Goal: Navigation & Orientation: Find specific page/section

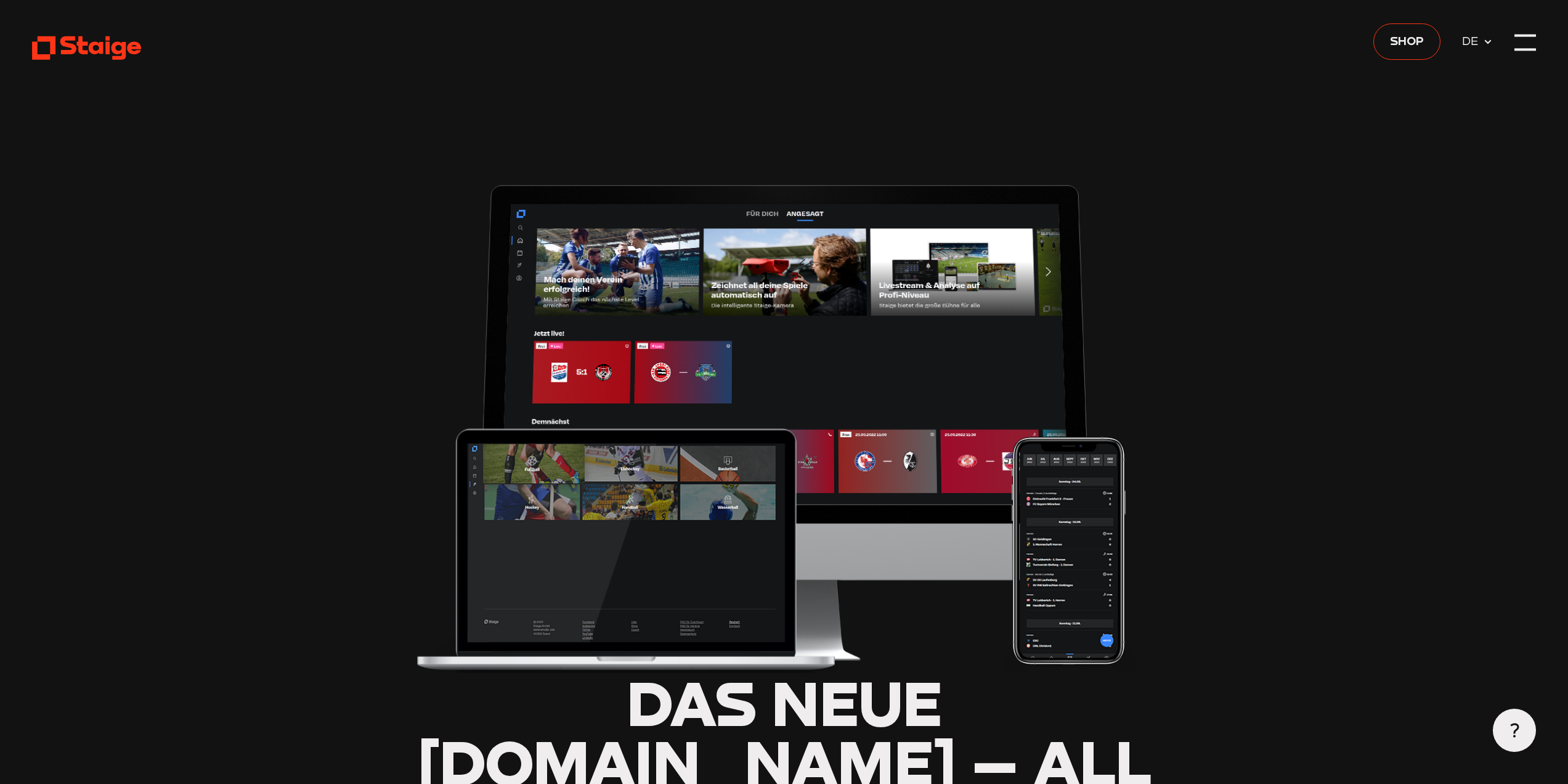
click at [1475, 37] on span "DE" at bounding box center [1473, 40] width 22 height 18
type input "0.8"
click at [1513, 46] on header "Das neue Staige.tv – all eure Spiele live, als Highlight-Clip und Wiederholung_…" at bounding box center [784, 682] width 1504 height 1364
click at [1519, 48] on div at bounding box center [1526, 43] width 22 height 22
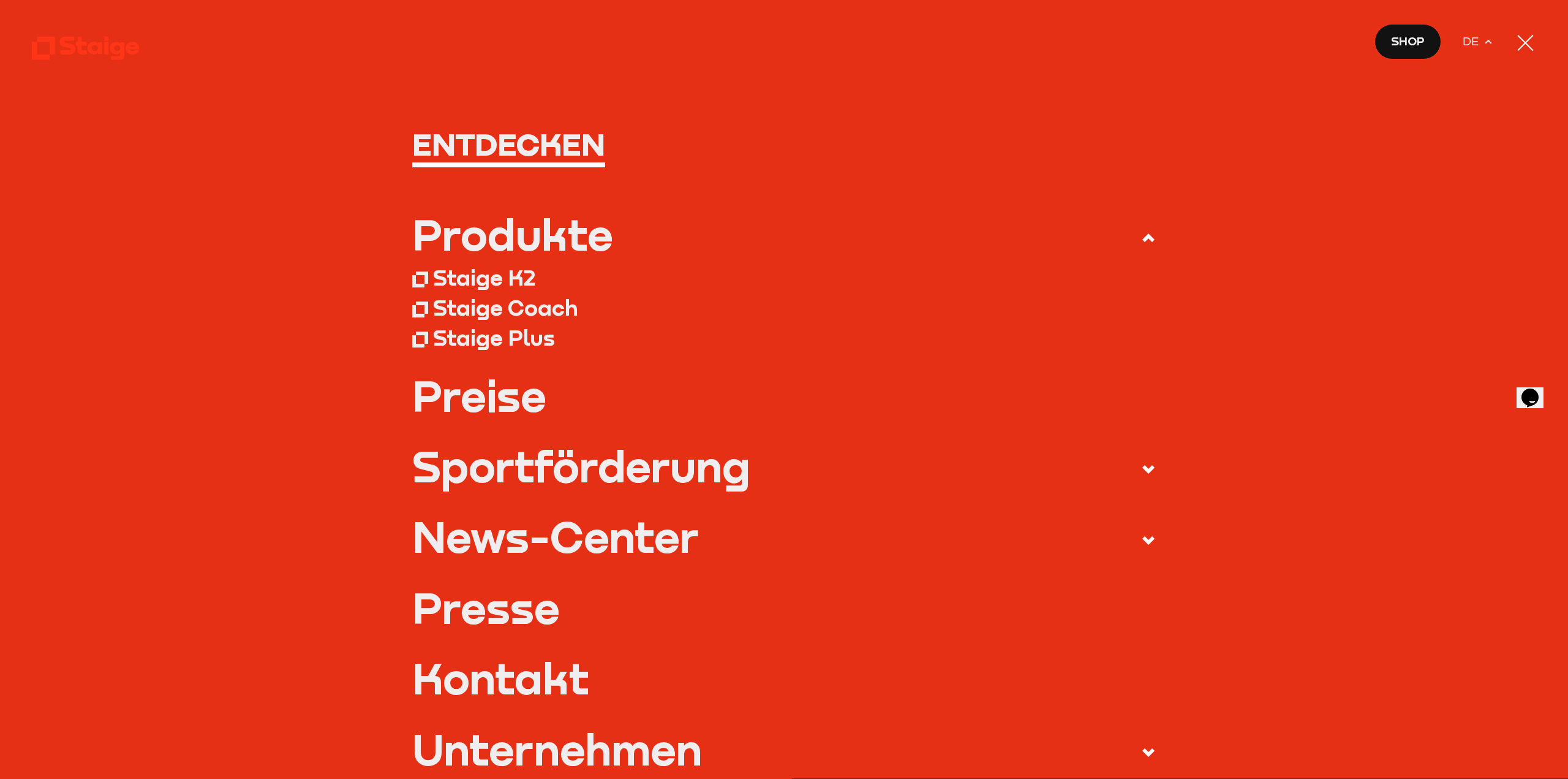
click at [1485, 38] on icon at bounding box center [1488, 41] width 10 height 10
drag, startPoint x: 1486, startPoint y: 40, endPoint x: 1490, endPoint y: 45, distance: 6.4
click at [1487, 40] on icon at bounding box center [1488, 41] width 10 height 10
click at [1521, 45] on div at bounding box center [1526, 43] width 22 height 22
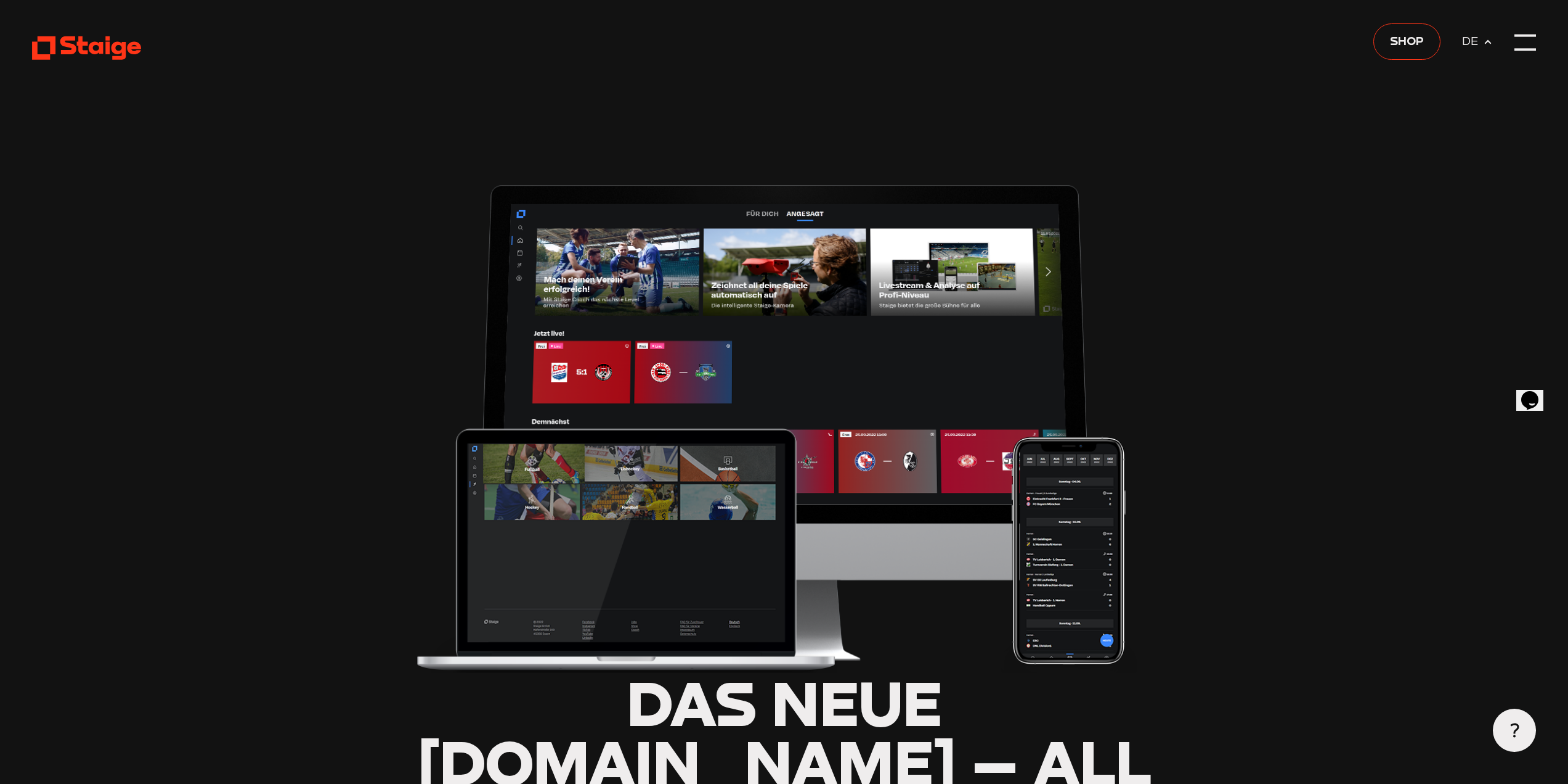
click at [115, 45] on use at bounding box center [86, 48] width 109 height 24
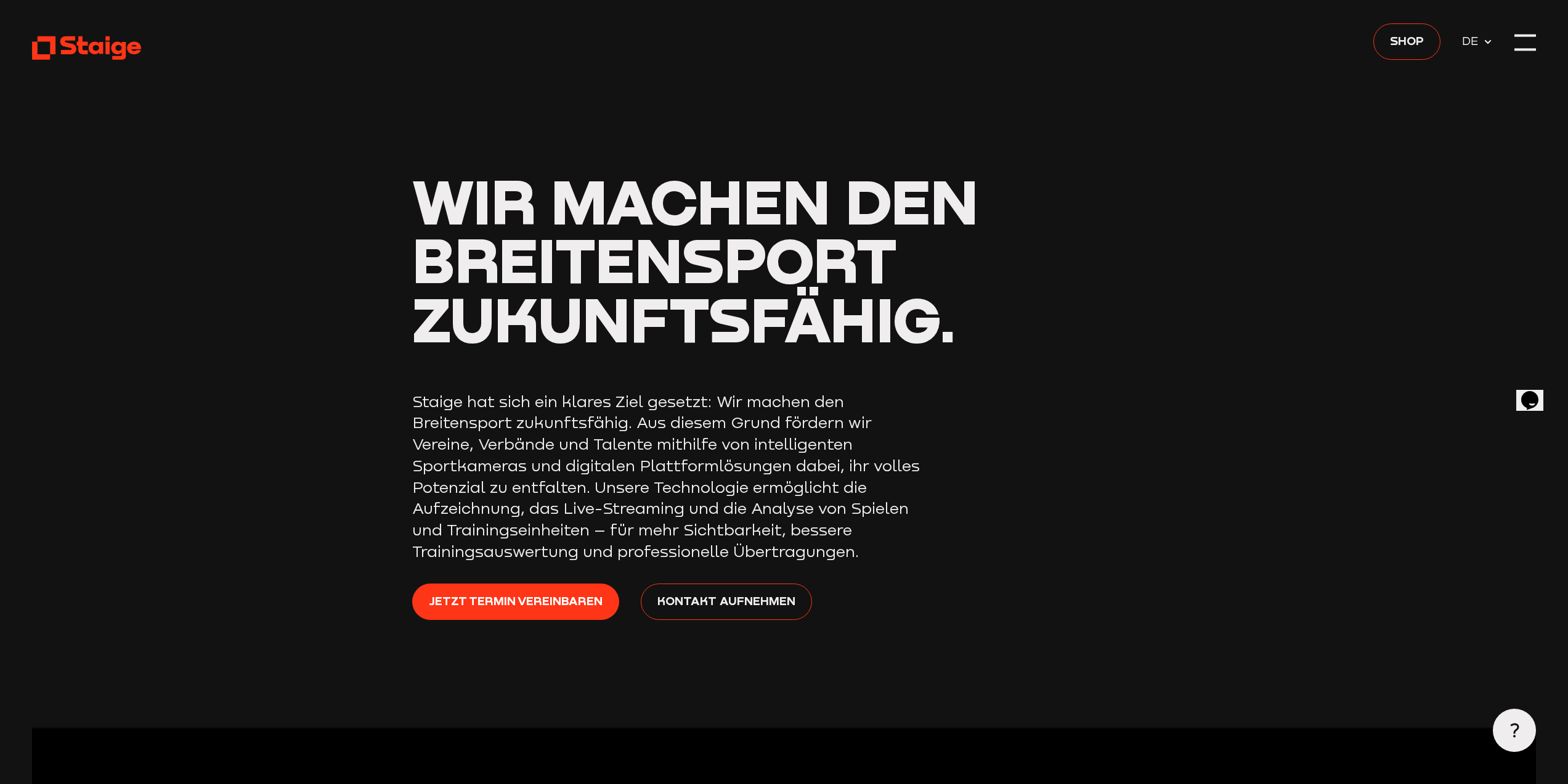
click at [1479, 40] on span "DE" at bounding box center [1473, 40] width 22 height 18
click at [1531, 39] on div at bounding box center [1526, 43] width 22 height 22
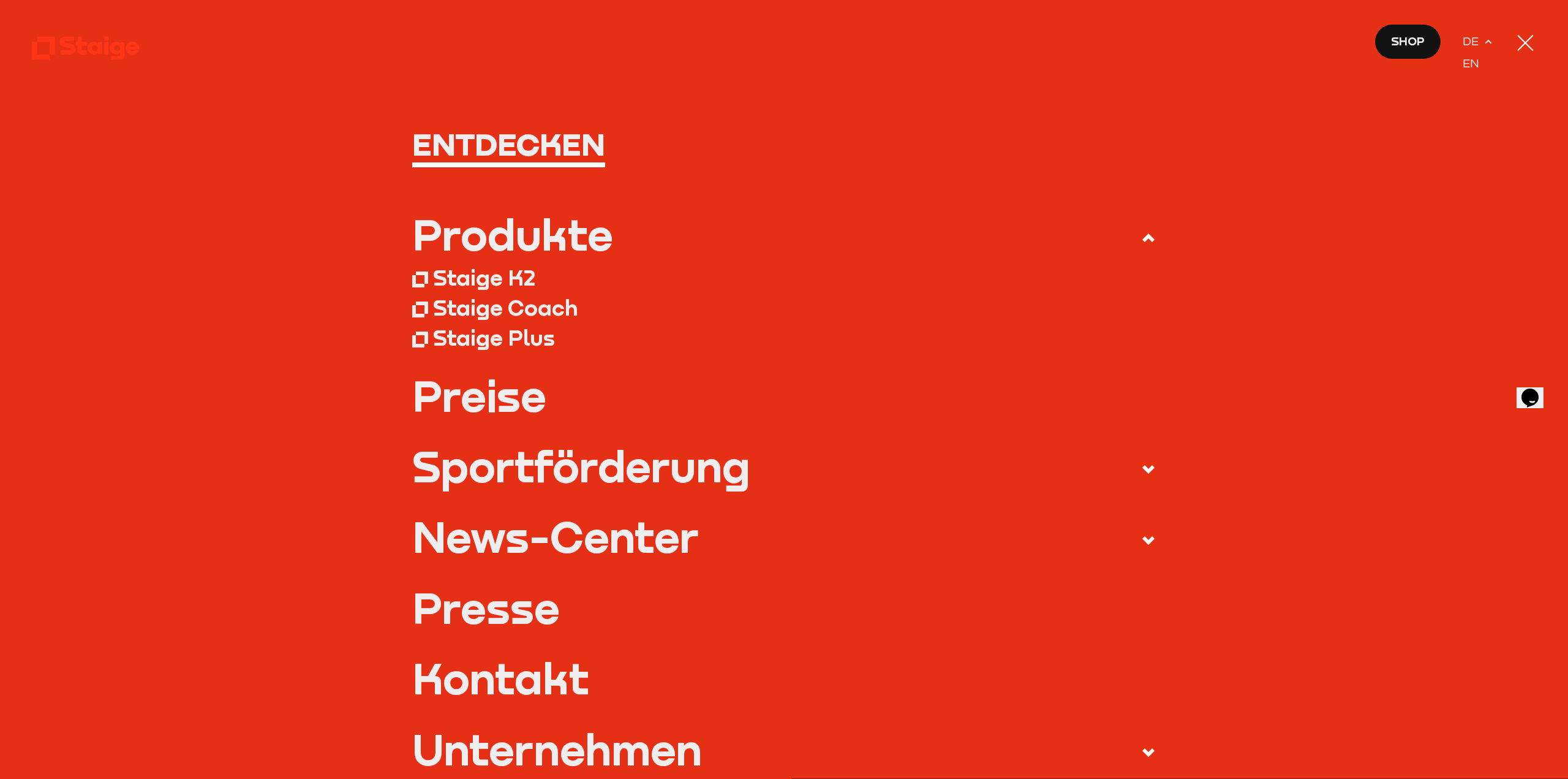
click at [1522, 39] on div at bounding box center [1525, 43] width 16 height 16
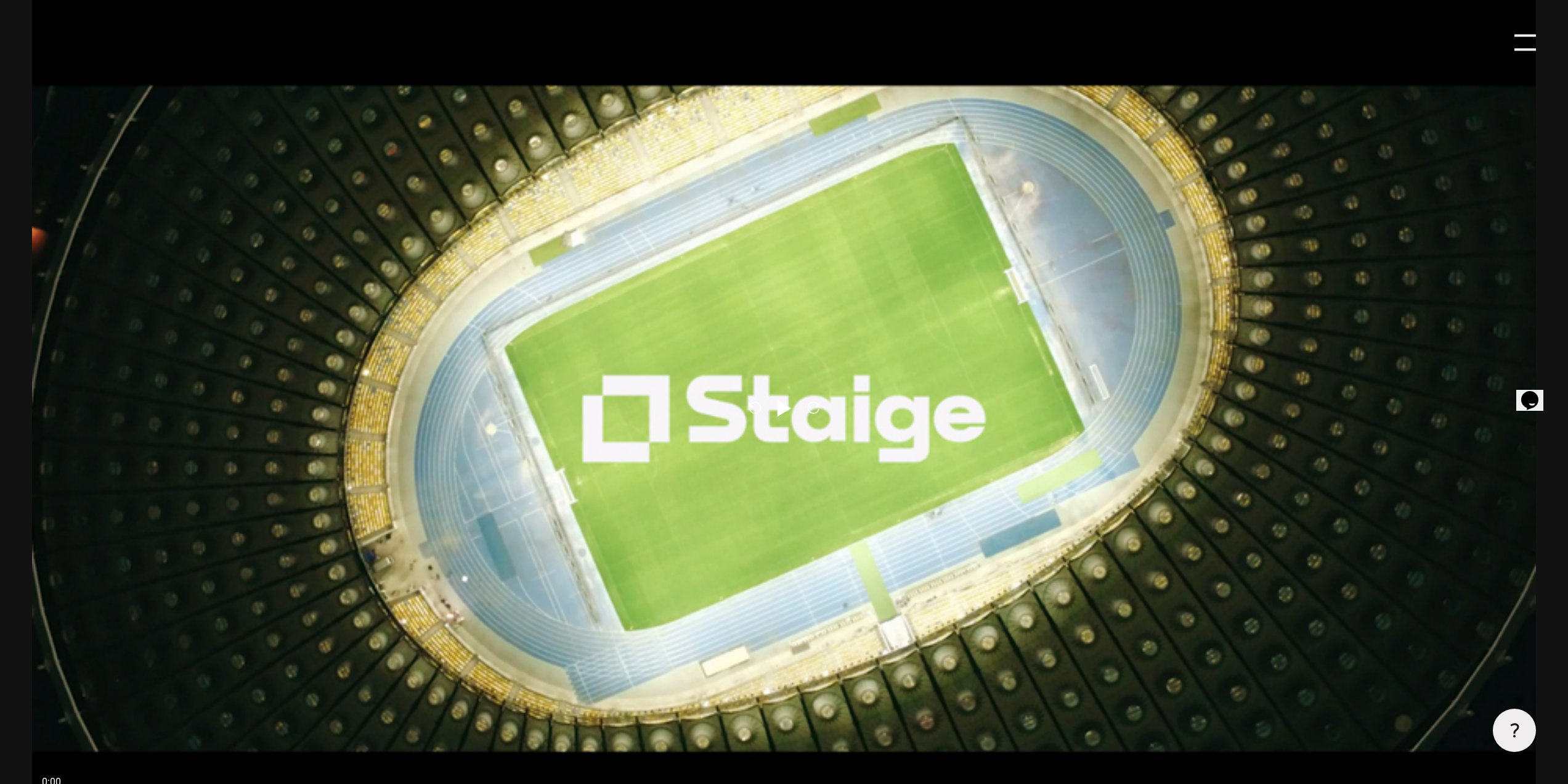
scroll to position [1418, 0]
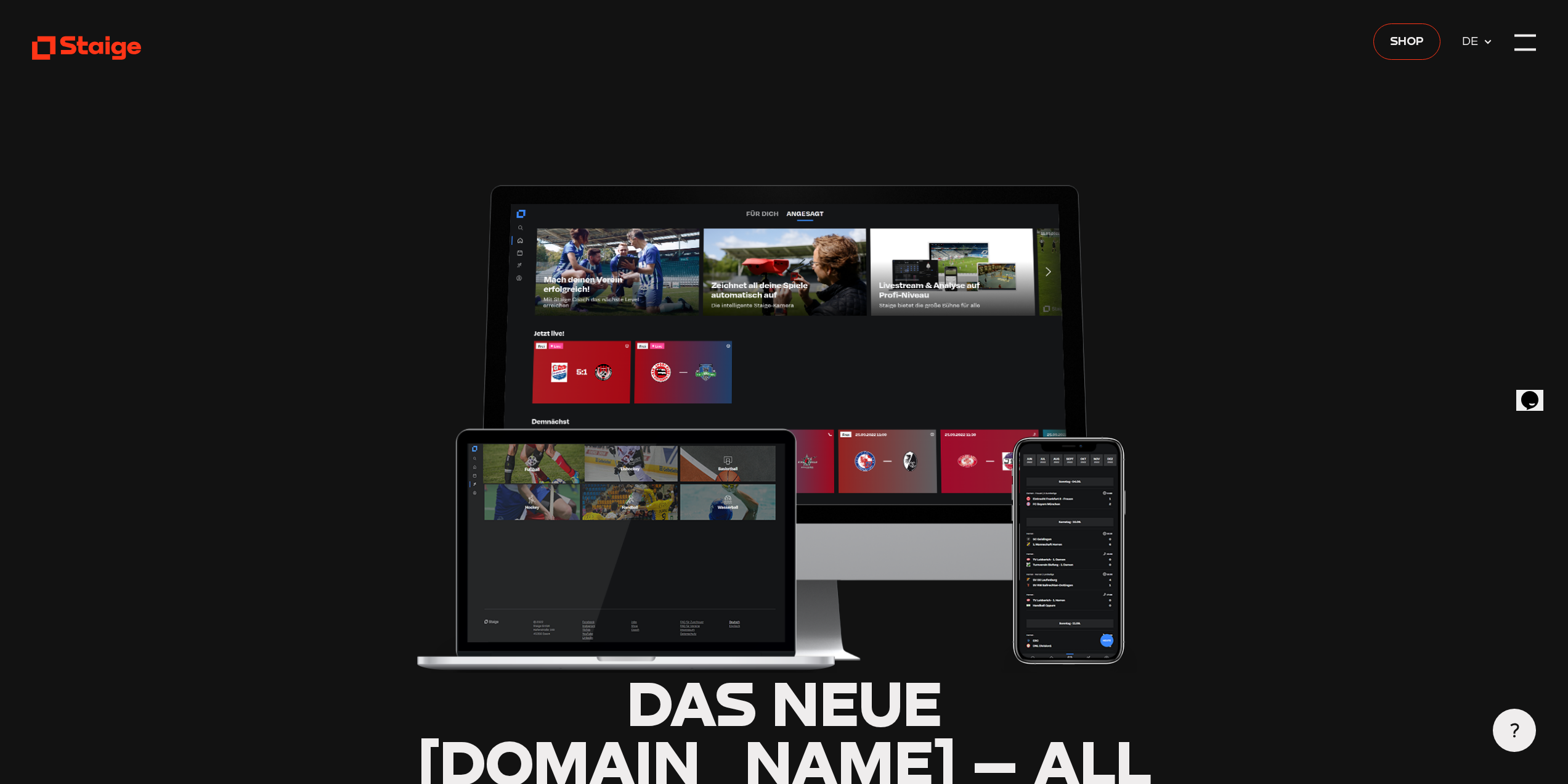
type input "0.8"
click at [288, 107] on header "Das neue [DOMAIN_NAME] – all eure Spiele live, als Highlight-Clip und Wiederhol…" at bounding box center [784, 682] width 1504 height 1364
click at [78, 48] on icon at bounding box center [86, 48] width 109 height 27
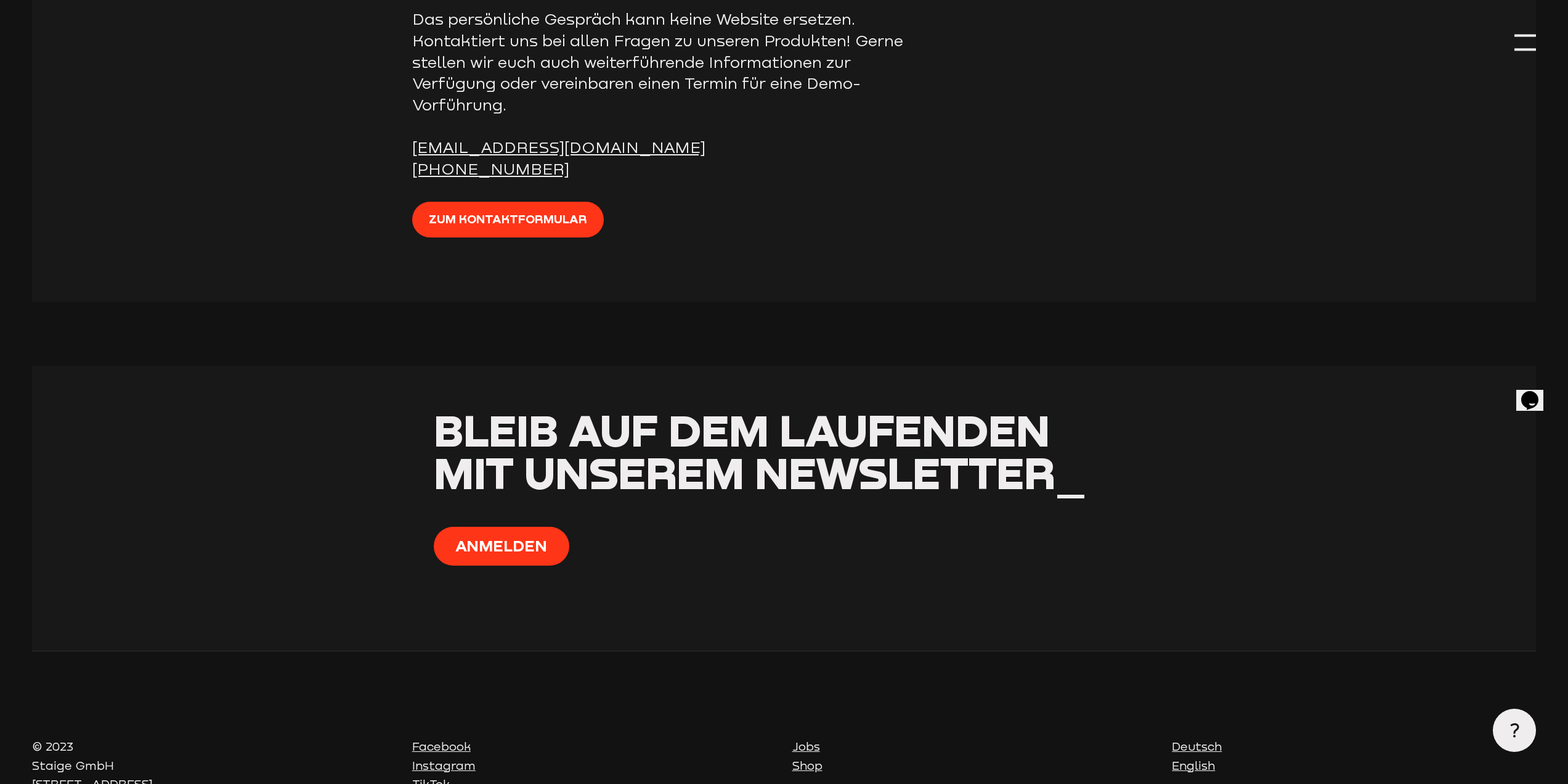
scroll to position [5514, 0]
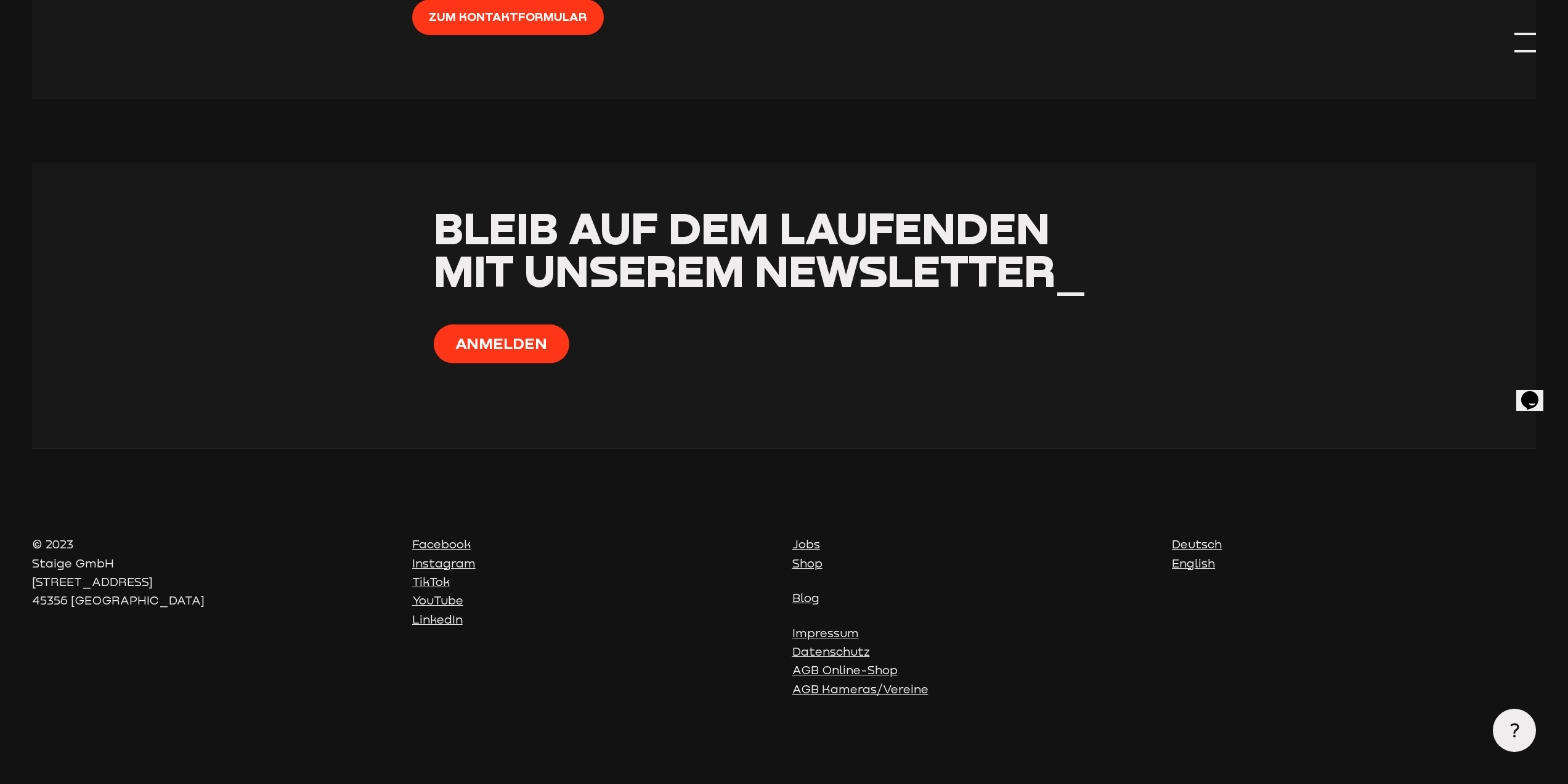
click at [1531, 45] on div at bounding box center [1526, 43] width 22 height 22
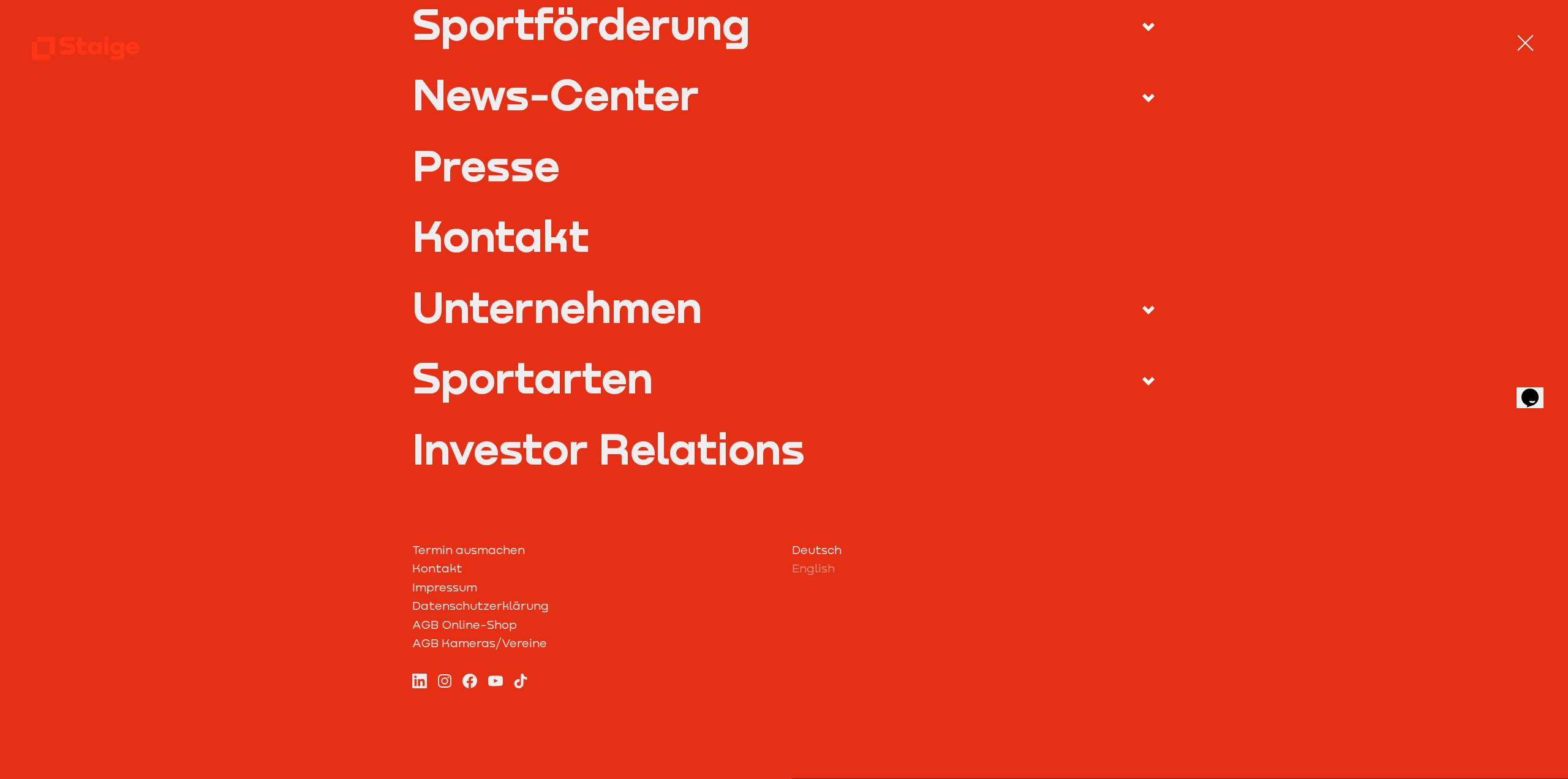
scroll to position [14, 0]
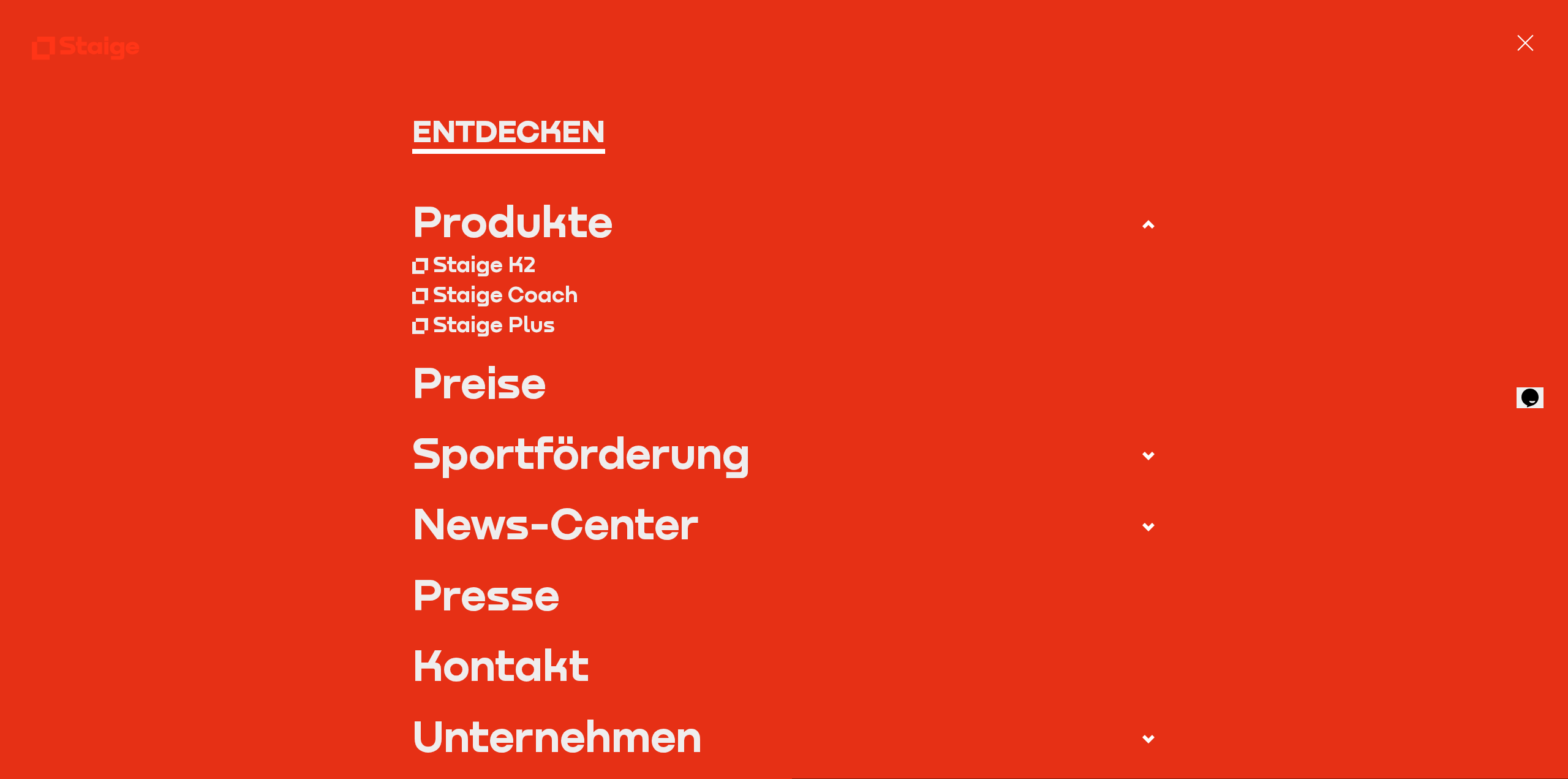
click at [522, 299] on div "Staige Coach" at bounding box center [505, 295] width 145 height 27
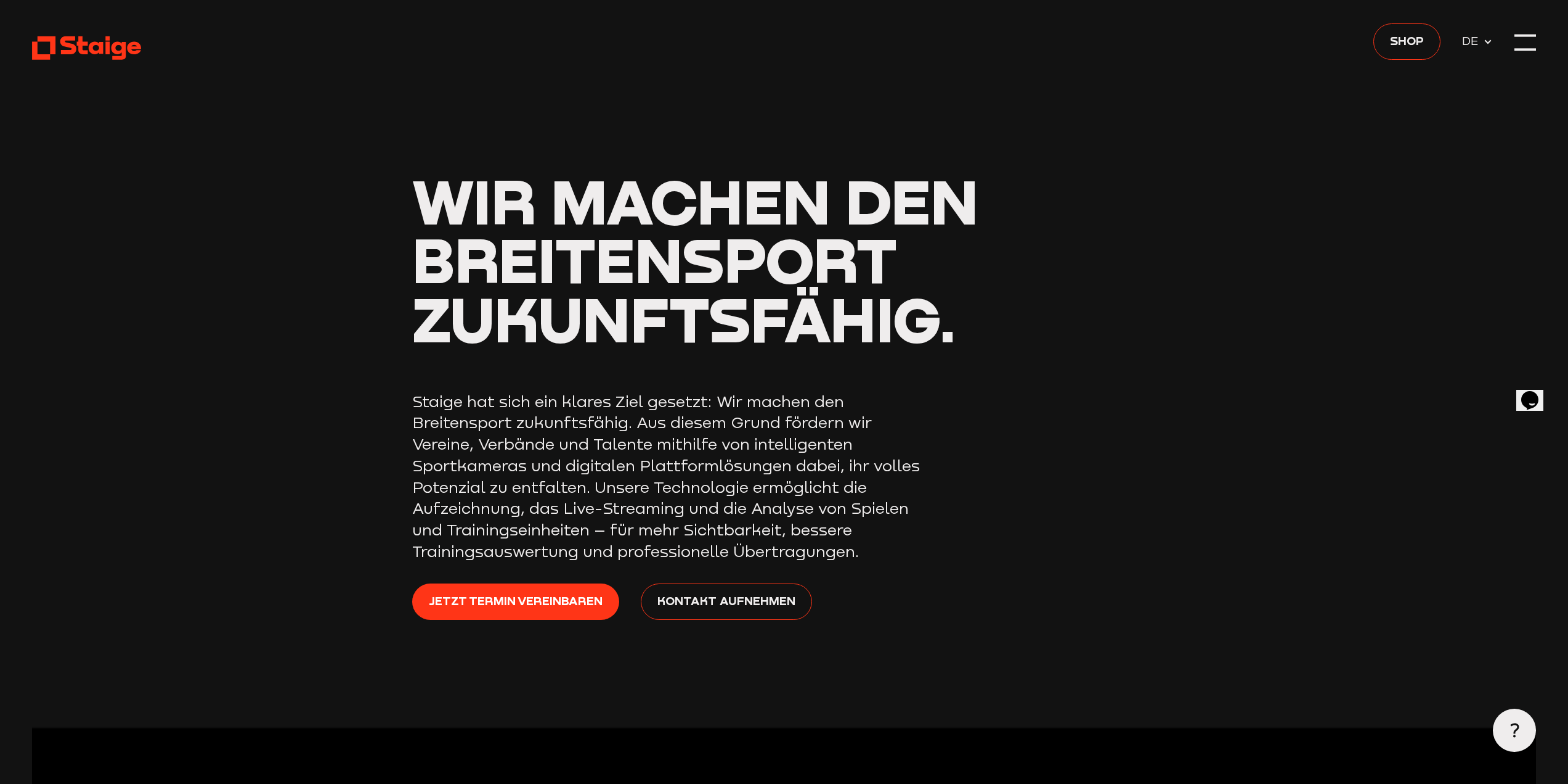
click at [91, 48] on use at bounding box center [86, 48] width 109 height 24
